Goal: Task Accomplishment & Management: Complete application form

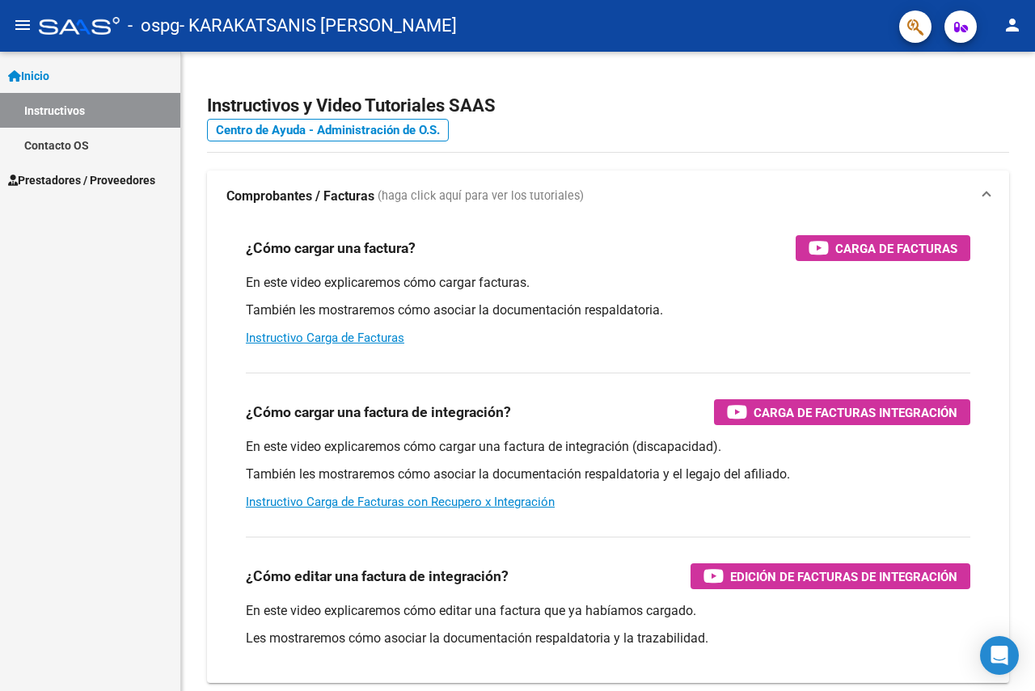
click at [58, 176] on span "Prestadores / Proveedores" at bounding box center [81, 180] width 147 height 18
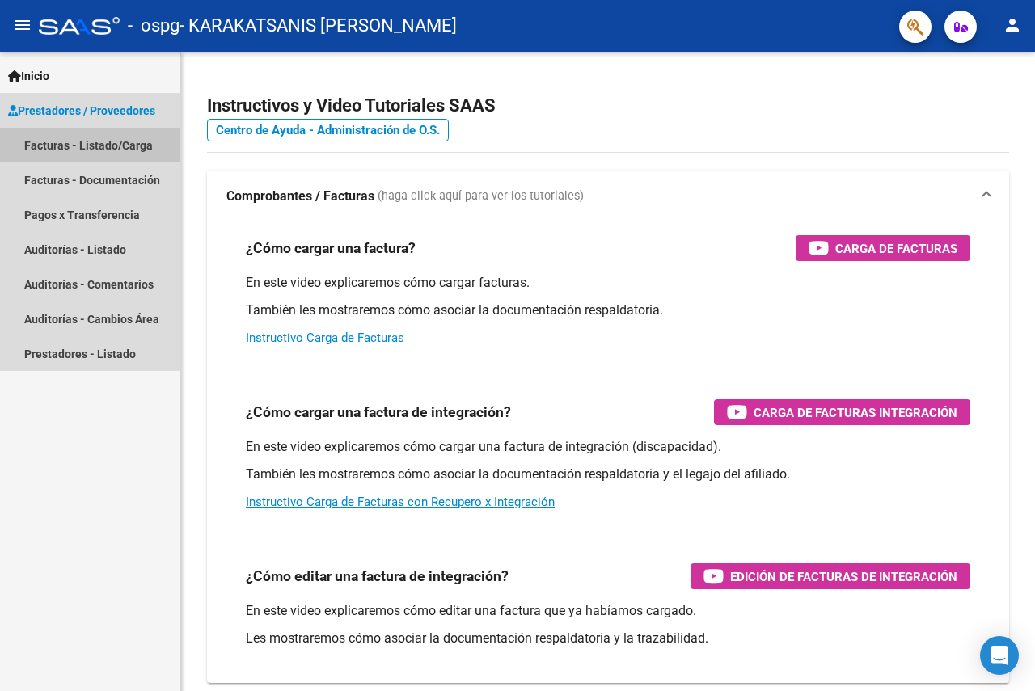
click at [121, 147] on link "Facturas - Listado/Carga" at bounding box center [90, 145] width 180 height 35
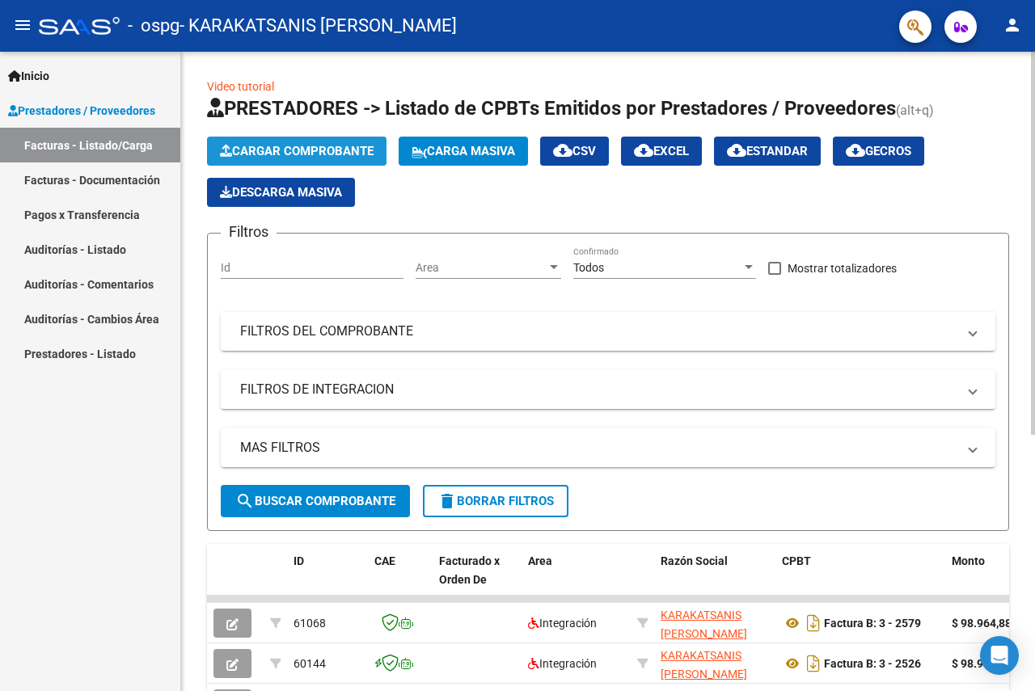
click at [311, 146] on span "Cargar Comprobante" at bounding box center [297, 151] width 154 height 15
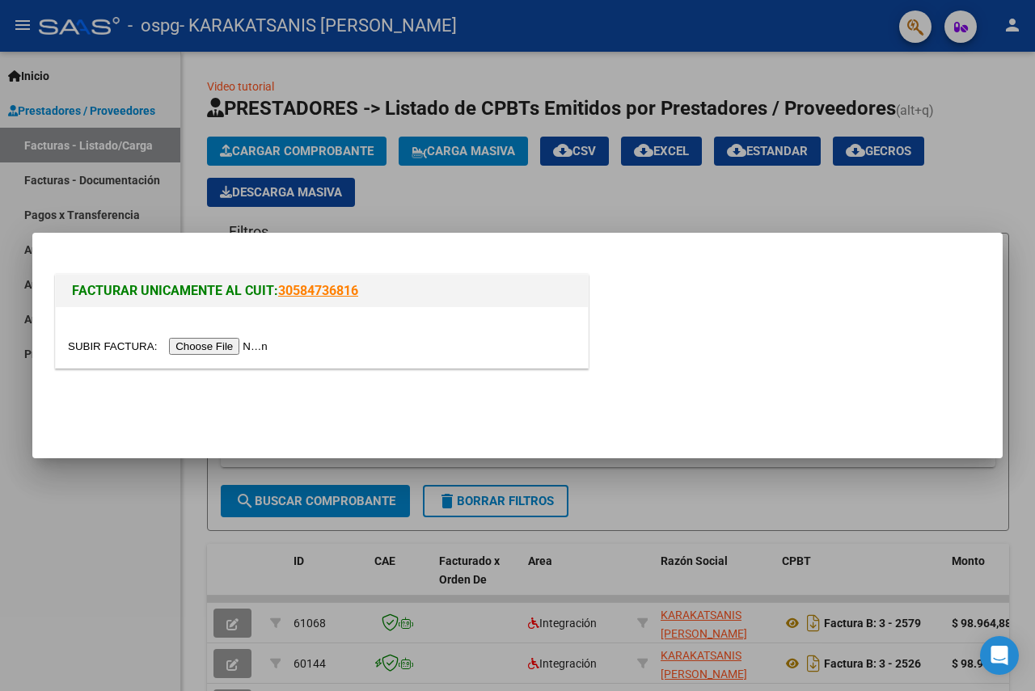
click at [228, 342] on input "file" at bounding box center [170, 346] width 205 height 17
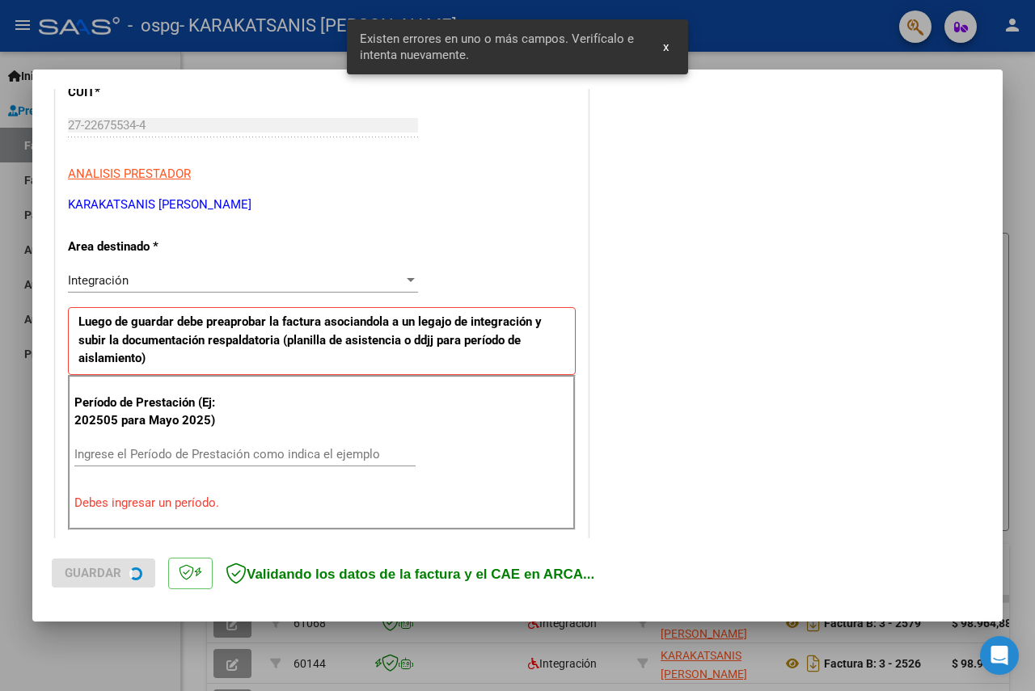
scroll to position [357, 0]
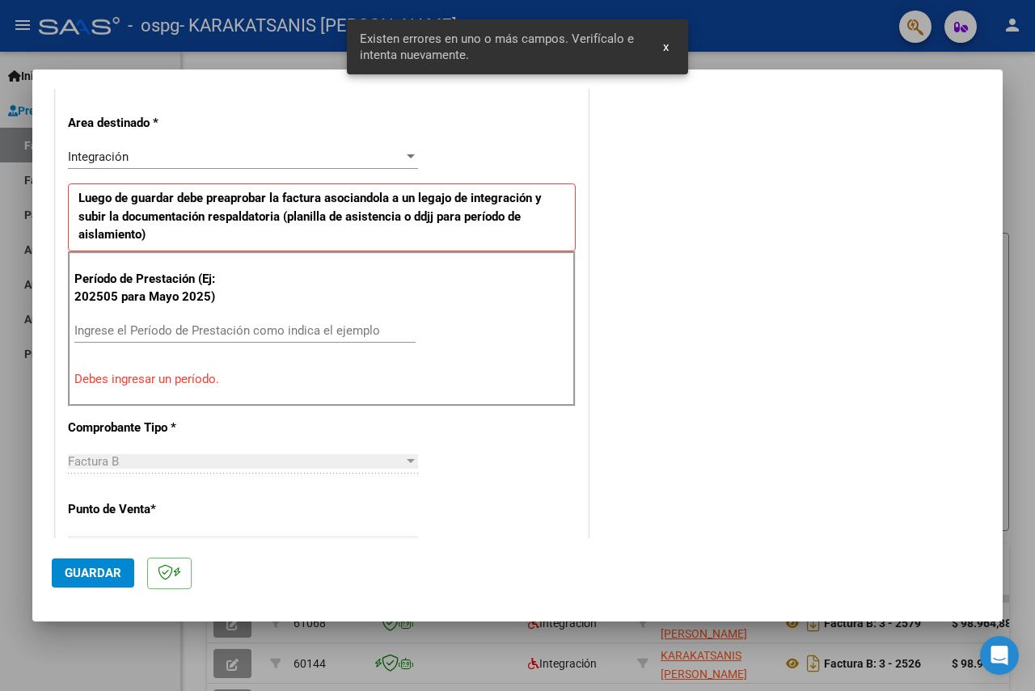
click at [226, 327] on input "Ingrese el Período de Prestación como indica el ejemplo" at bounding box center [244, 331] width 341 height 15
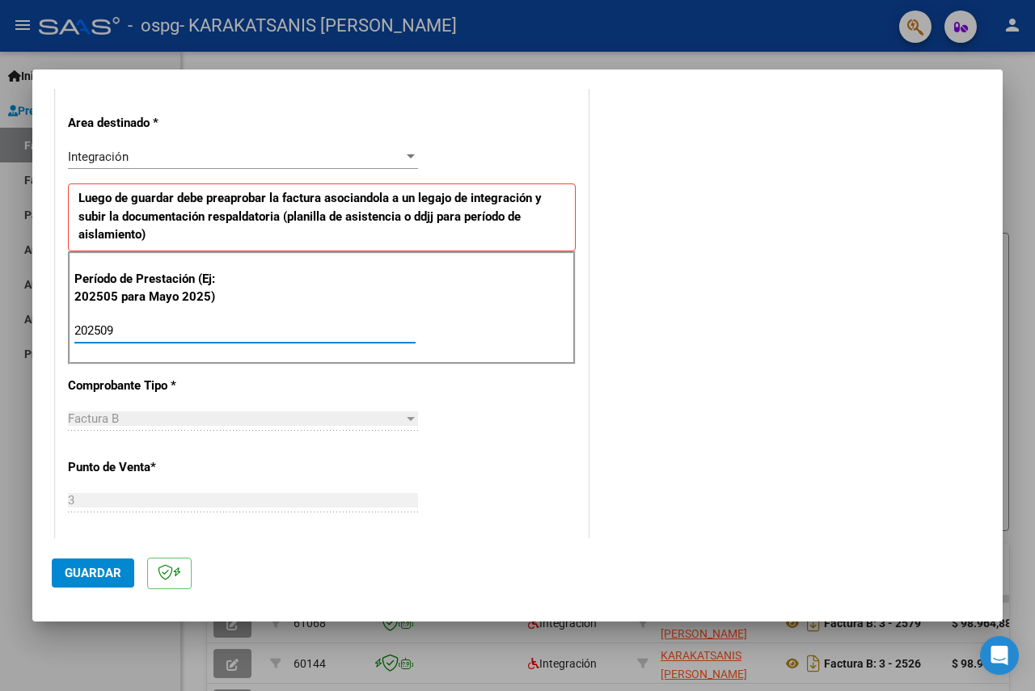
type input "202509"
click at [512, 452] on div "CUIT * 27-22675534-4 Ingresar CUIT ANALISIS PRESTADOR KARAKATSANIS [PERSON_NAME…" at bounding box center [322, 562] width 532 height 1254
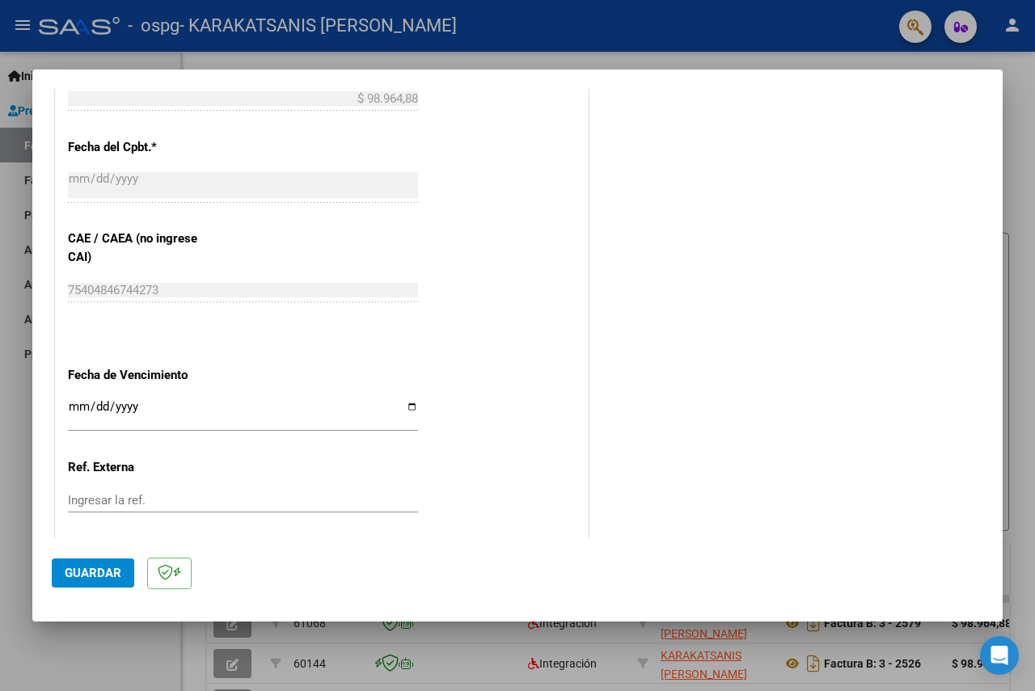
scroll to position [1004, 0]
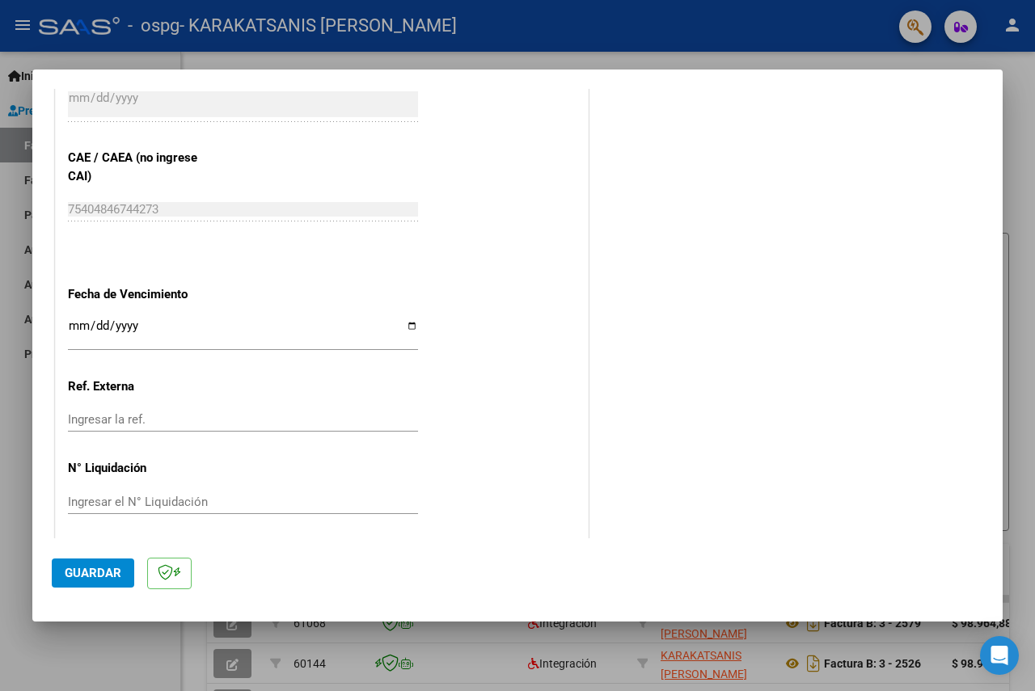
click at [408, 321] on input "Ingresar la fecha" at bounding box center [243, 332] width 350 height 26
type input "[DATE]"
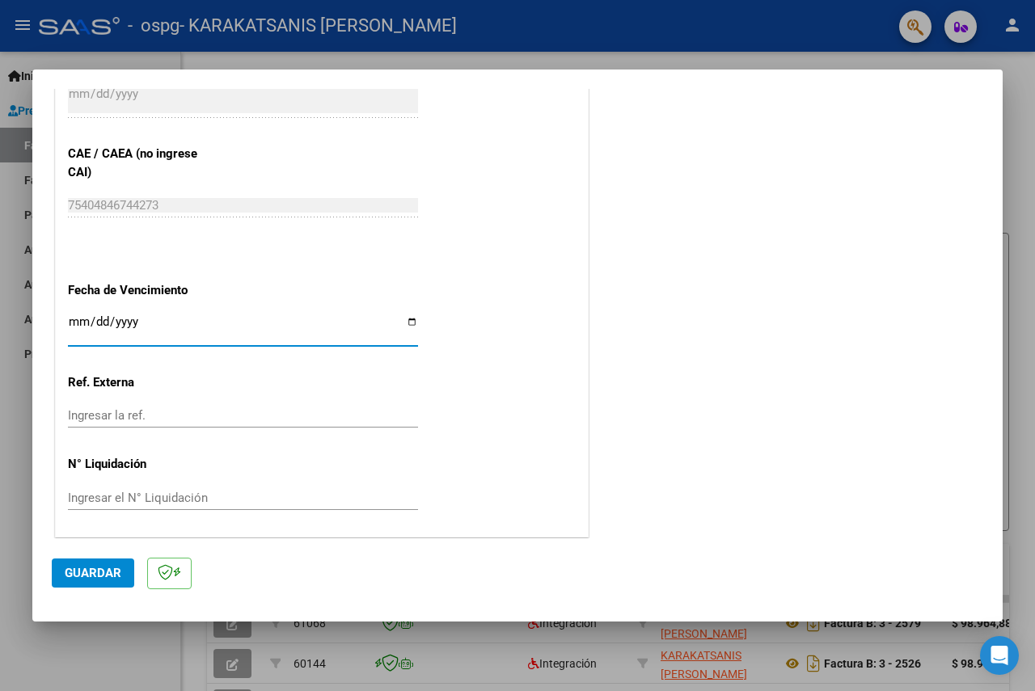
scroll to position [1010, 0]
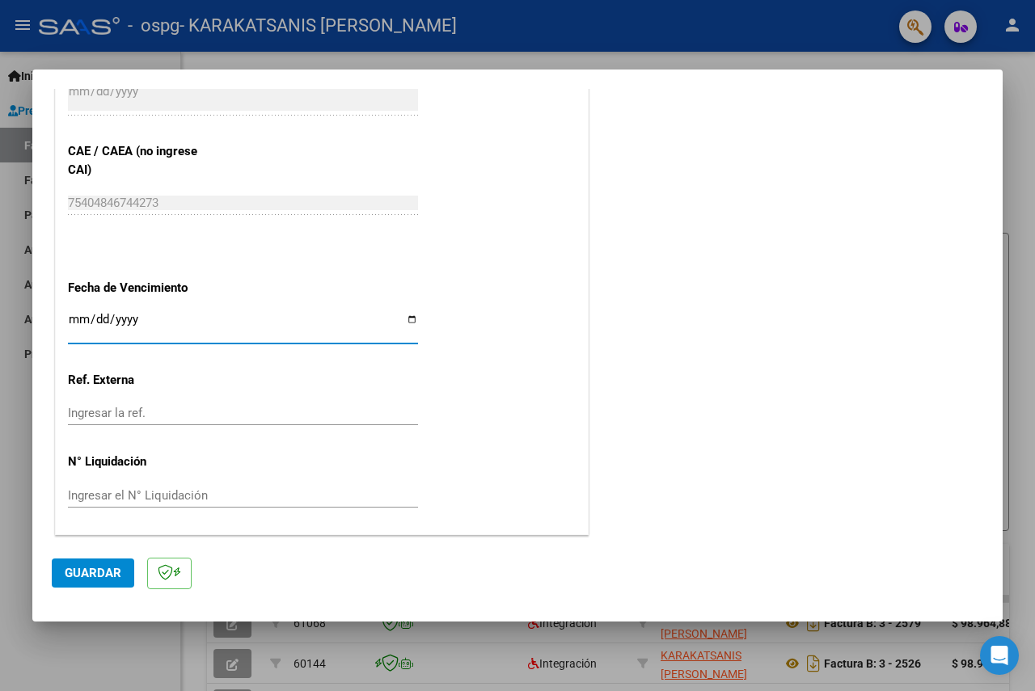
click at [107, 565] on button "Guardar" at bounding box center [93, 573] width 82 height 29
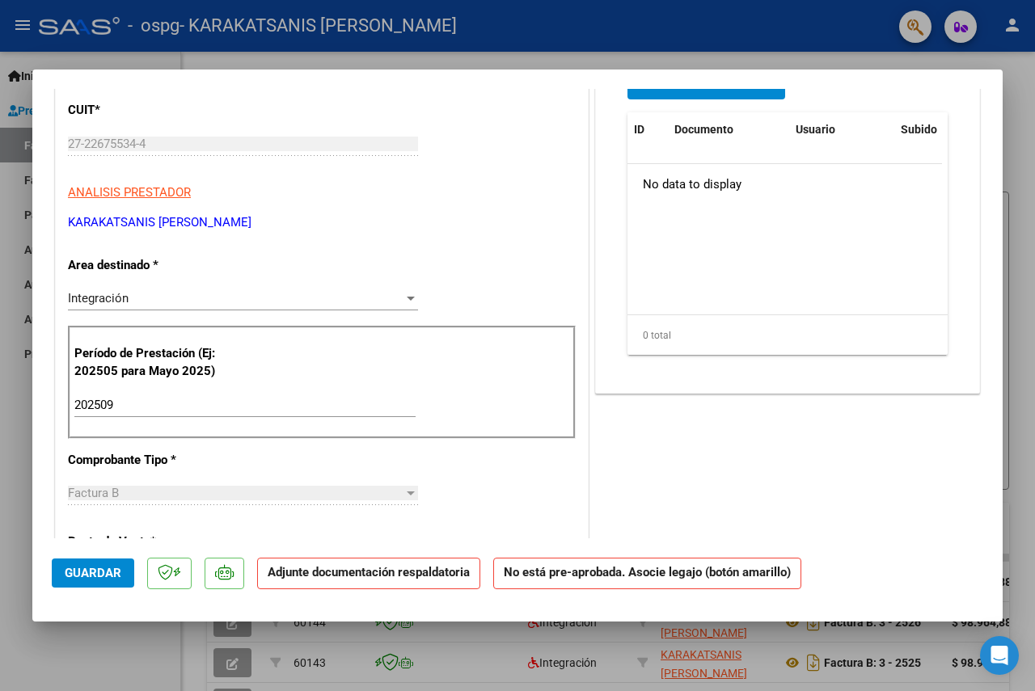
scroll to position [3, 0]
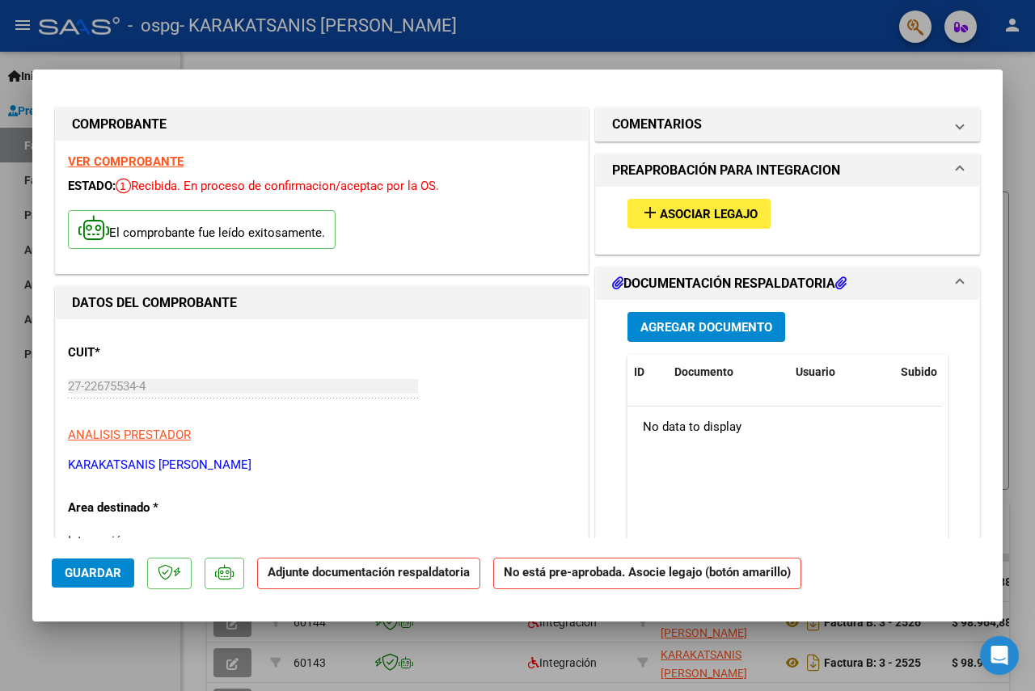
click at [675, 210] on span "Asociar Legajo" at bounding box center [709, 214] width 98 height 15
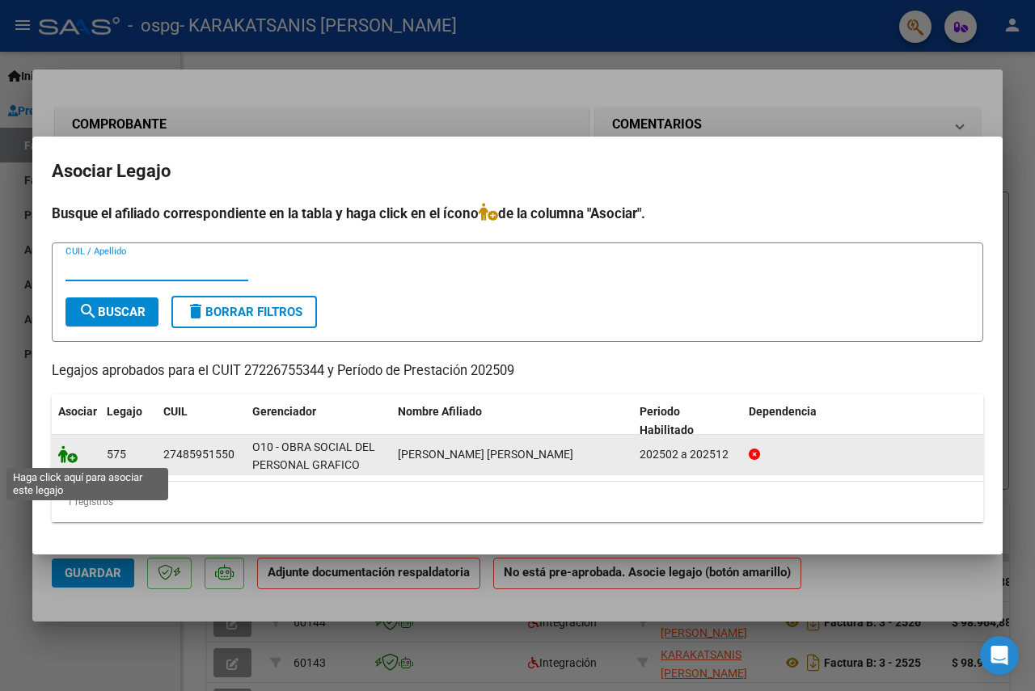
click at [74, 459] on icon at bounding box center [67, 455] width 19 height 18
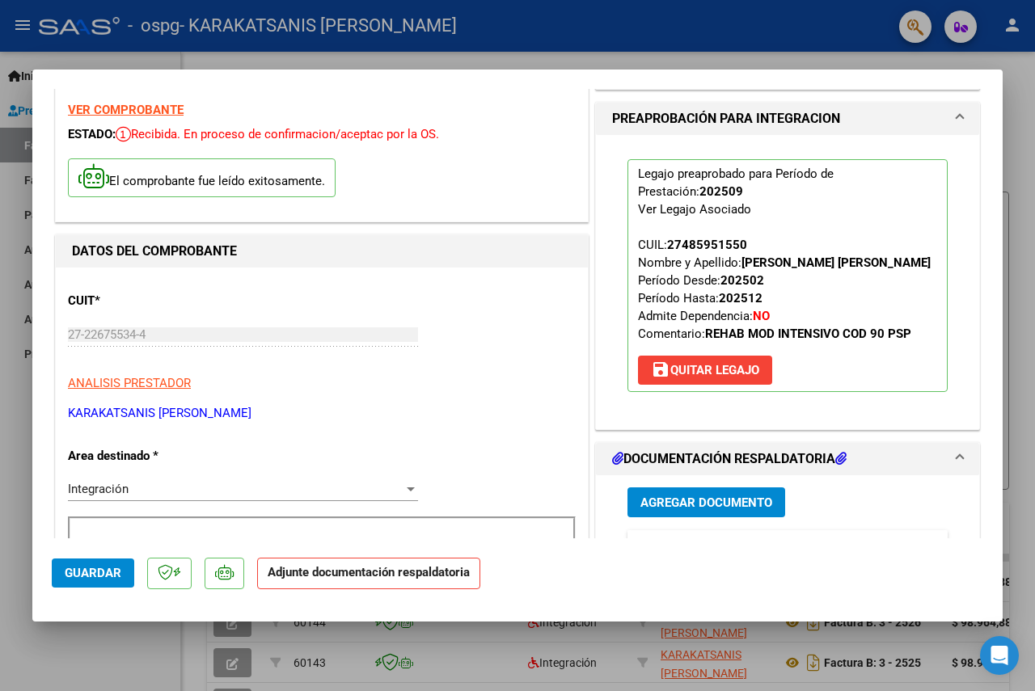
scroll to position [84, 0]
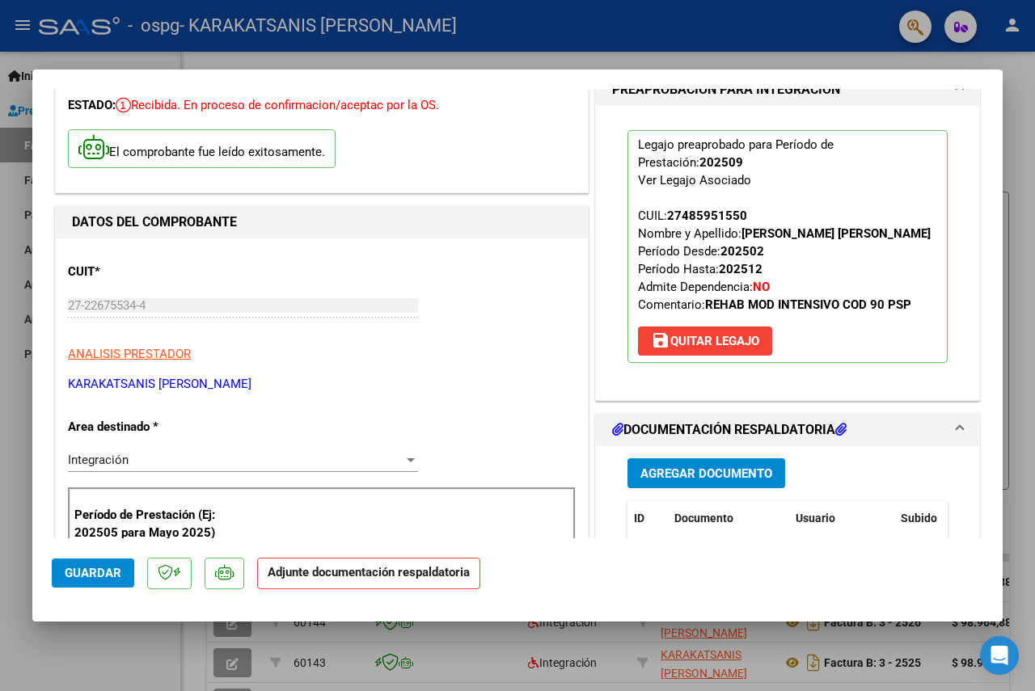
click at [664, 472] on span "Agregar Documento" at bounding box center [707, 474] width 132 height 15
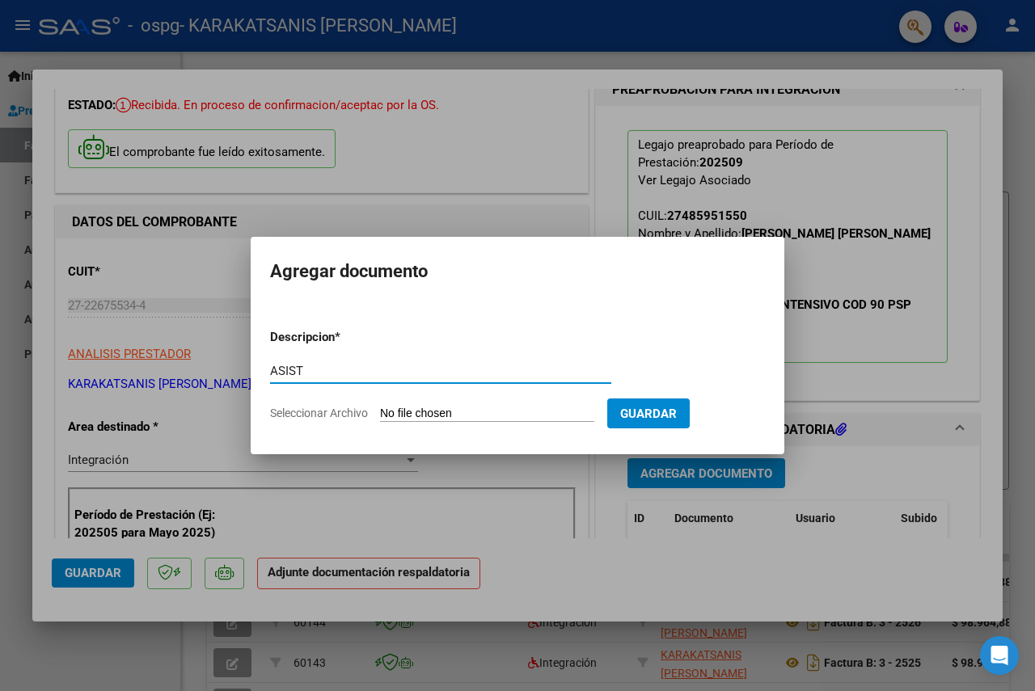
type input "ASIST"
click at [487, 415] on input "Seleccionar Archivo" at bounding box center [487, 414] width 214 height 15
type input "C:\fakepath\ASIST [PERSON_NAME].pdf"
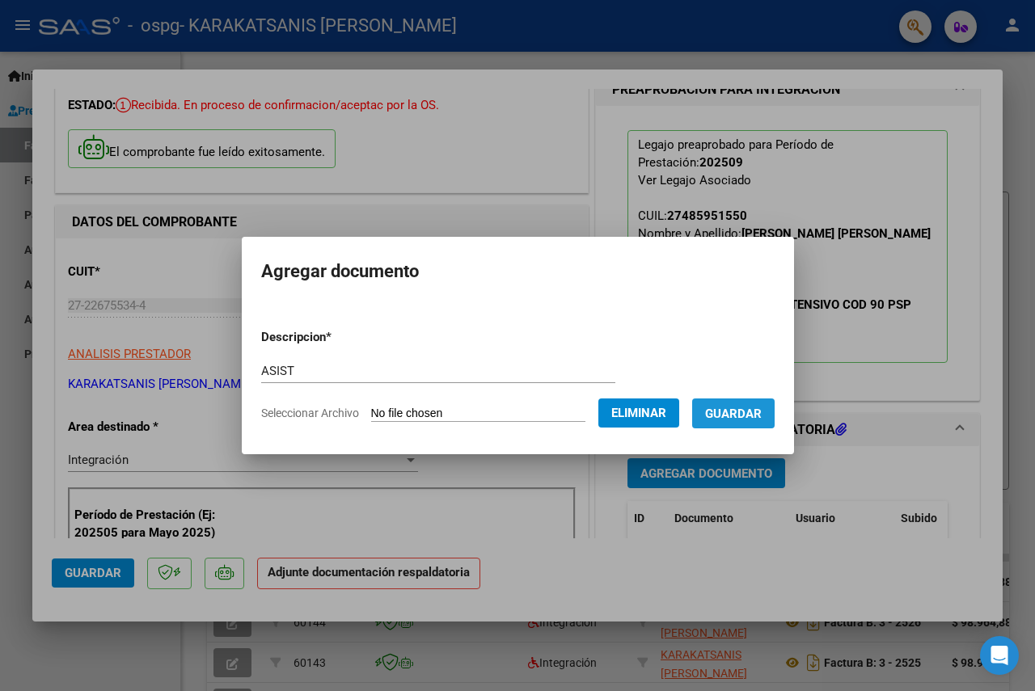
click at [760, 417] on span "Guardar" at bounding box center [733, 414] width 57 height 15
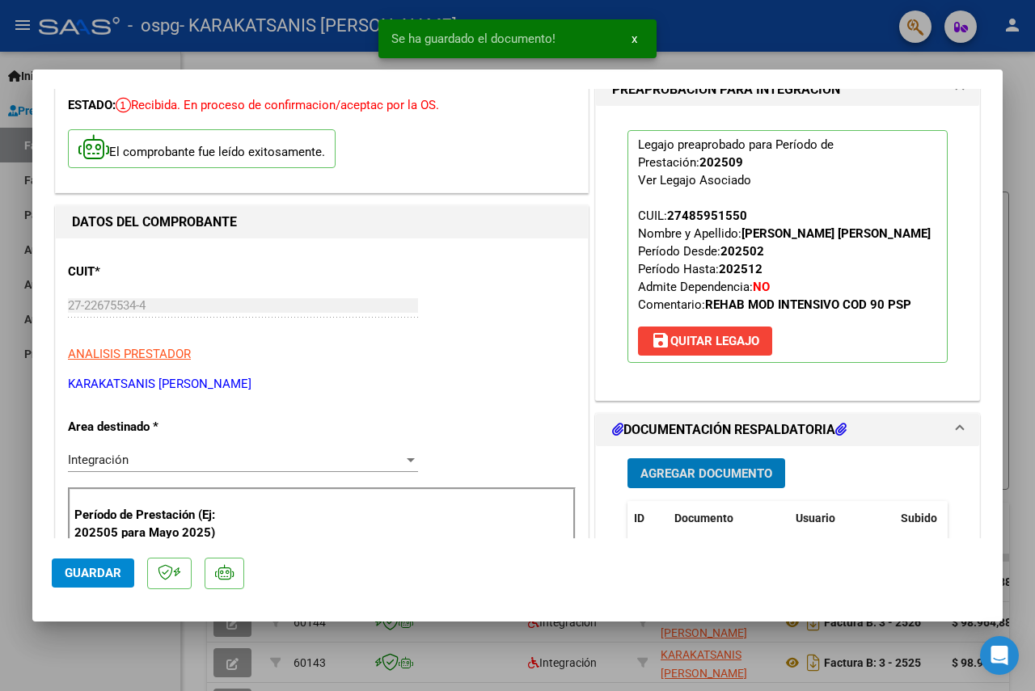
scroll to position [246, 0]
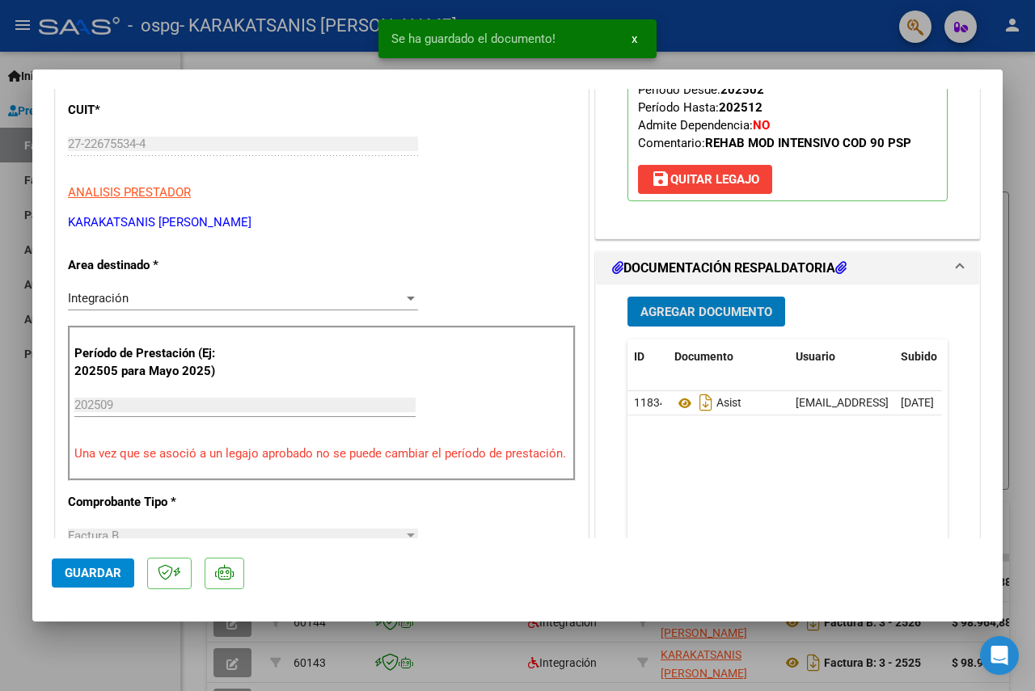
click at [69, 576] on span "Guardar" at bounding box center [93, 573] width 57 height 15
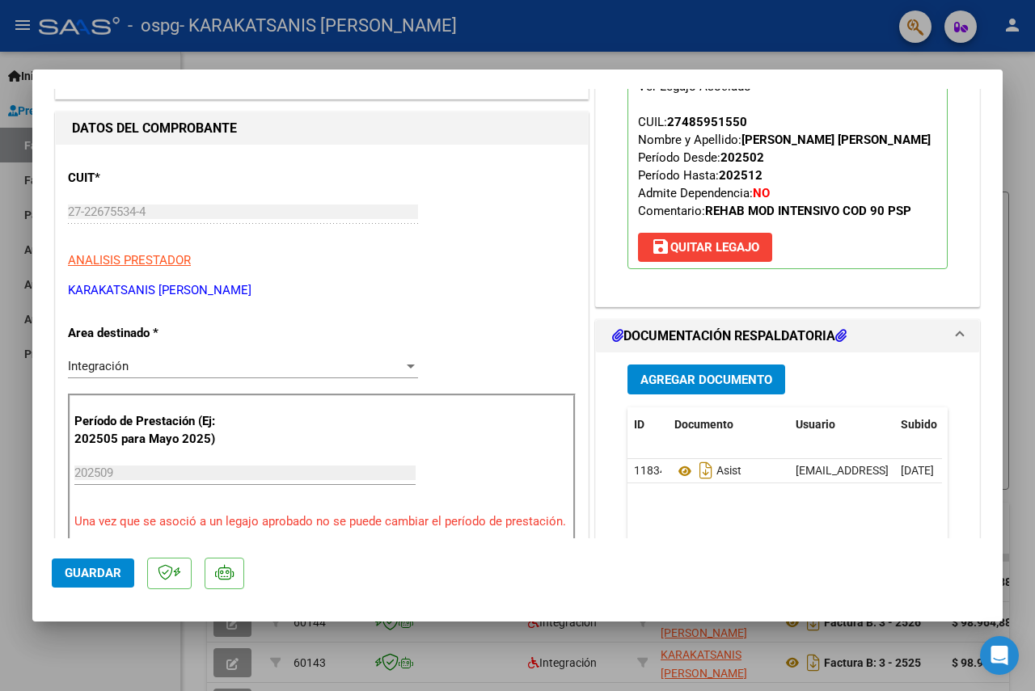
scroll to position [0, 0]
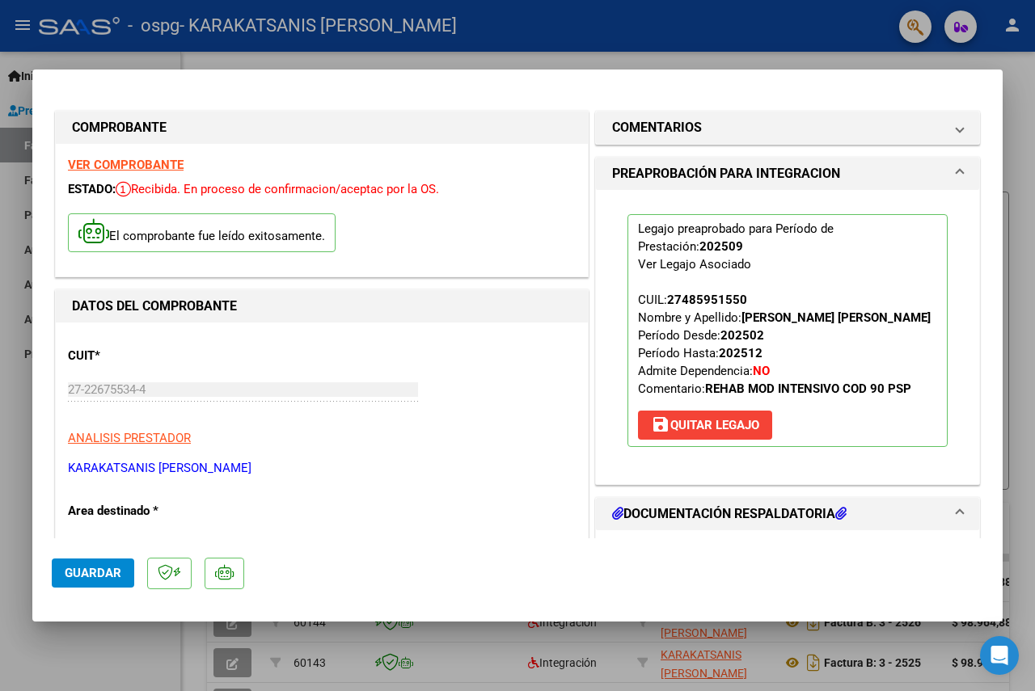
click at [10, 330] on div at bounding box center [517, 345] width 1035 height 691
type input "$ 0,00"
